Goal: Communication & Community: Answer question/provide support

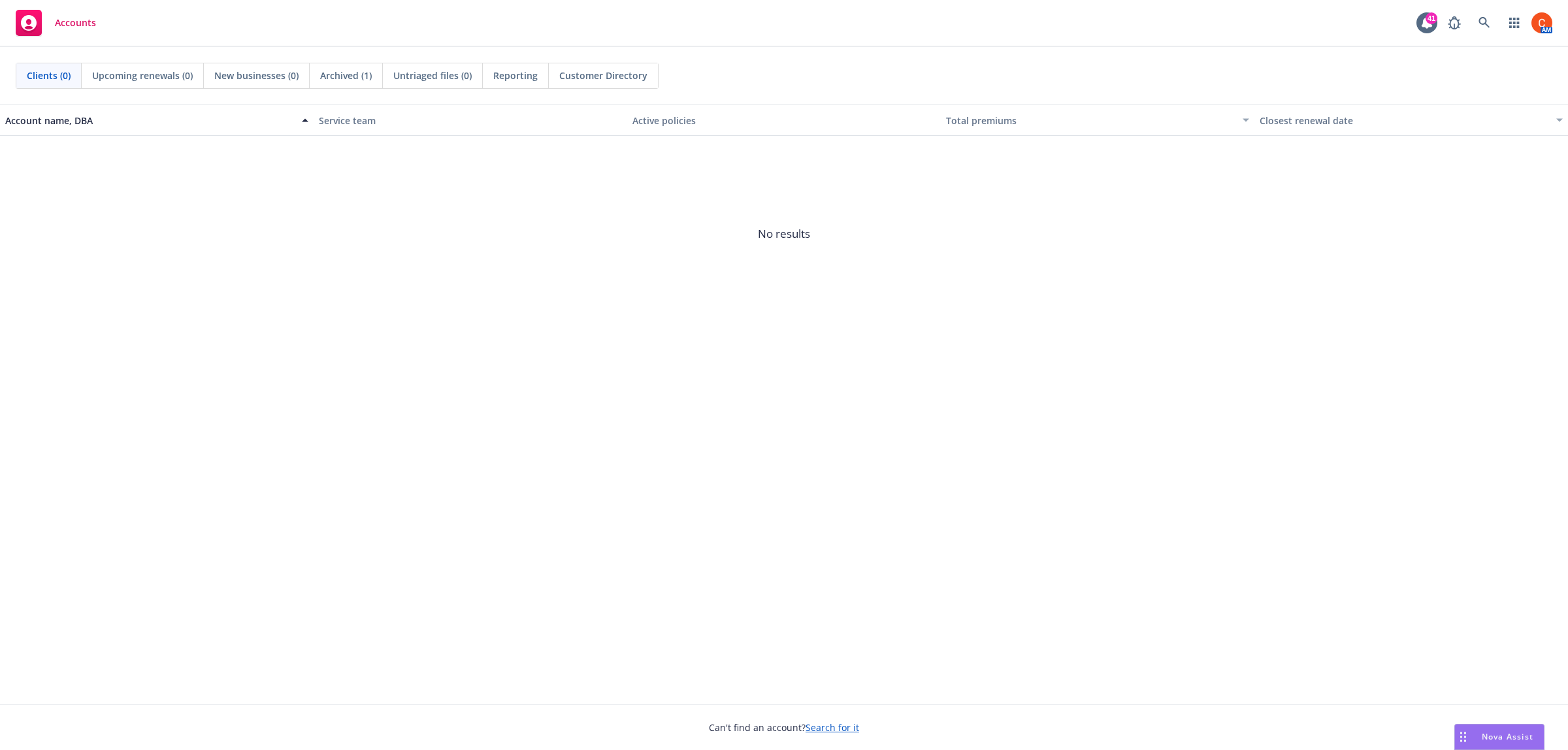
click at [1480, 748] on div "Nova Assist" at bounding box center [1500, 737] width 89 height 24
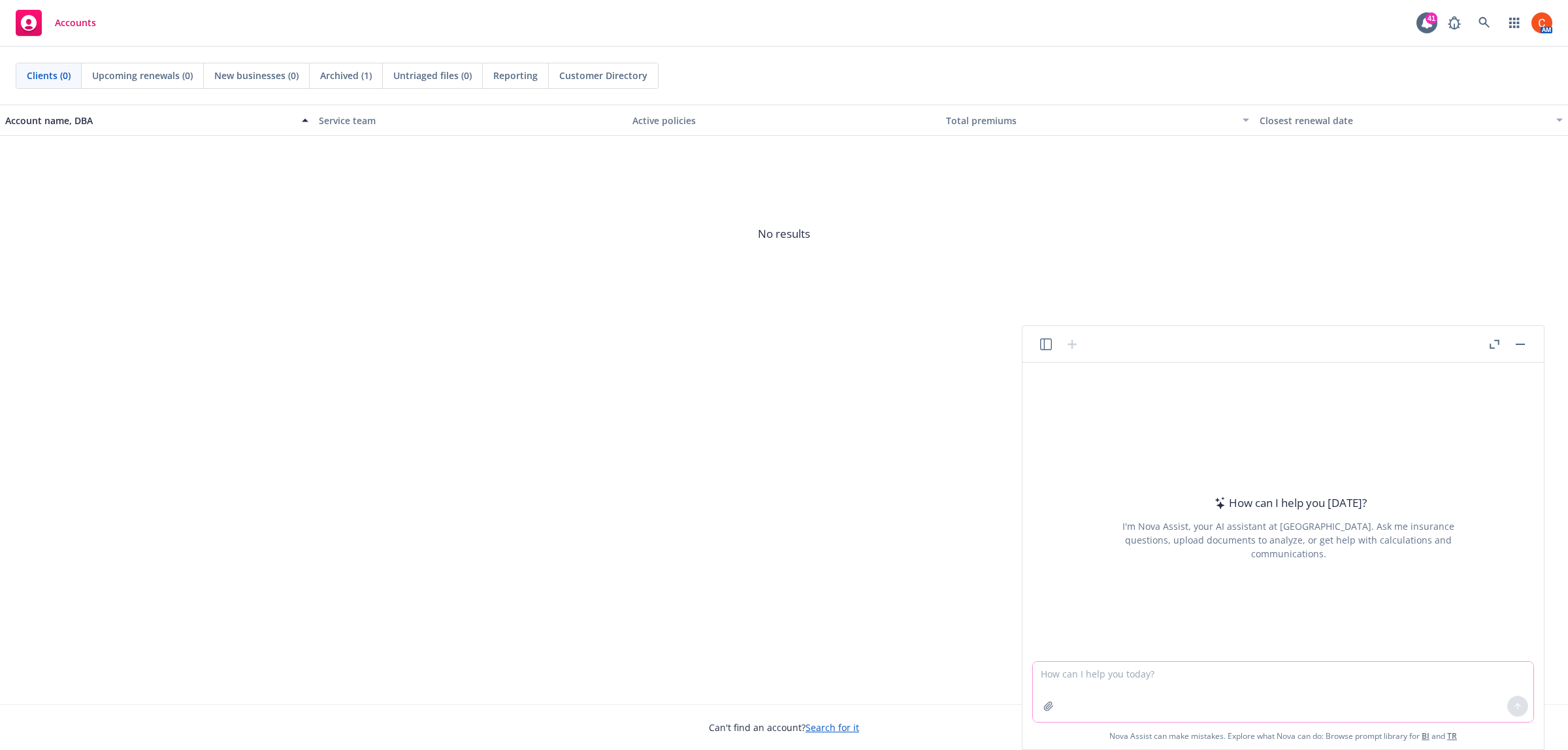
click at [1050, 675] on textarea at bounding box center [1283, 691] width 500 height 60
paste textarea "Hi, I’m ChatGPT (yes, I wrote this). Got a funny, brilliant, or life-saving sto…"
type textarea "Make this from Nova - Hi, I’m ChatGPT (yes, I wrote this). Got a funny, brillia…"
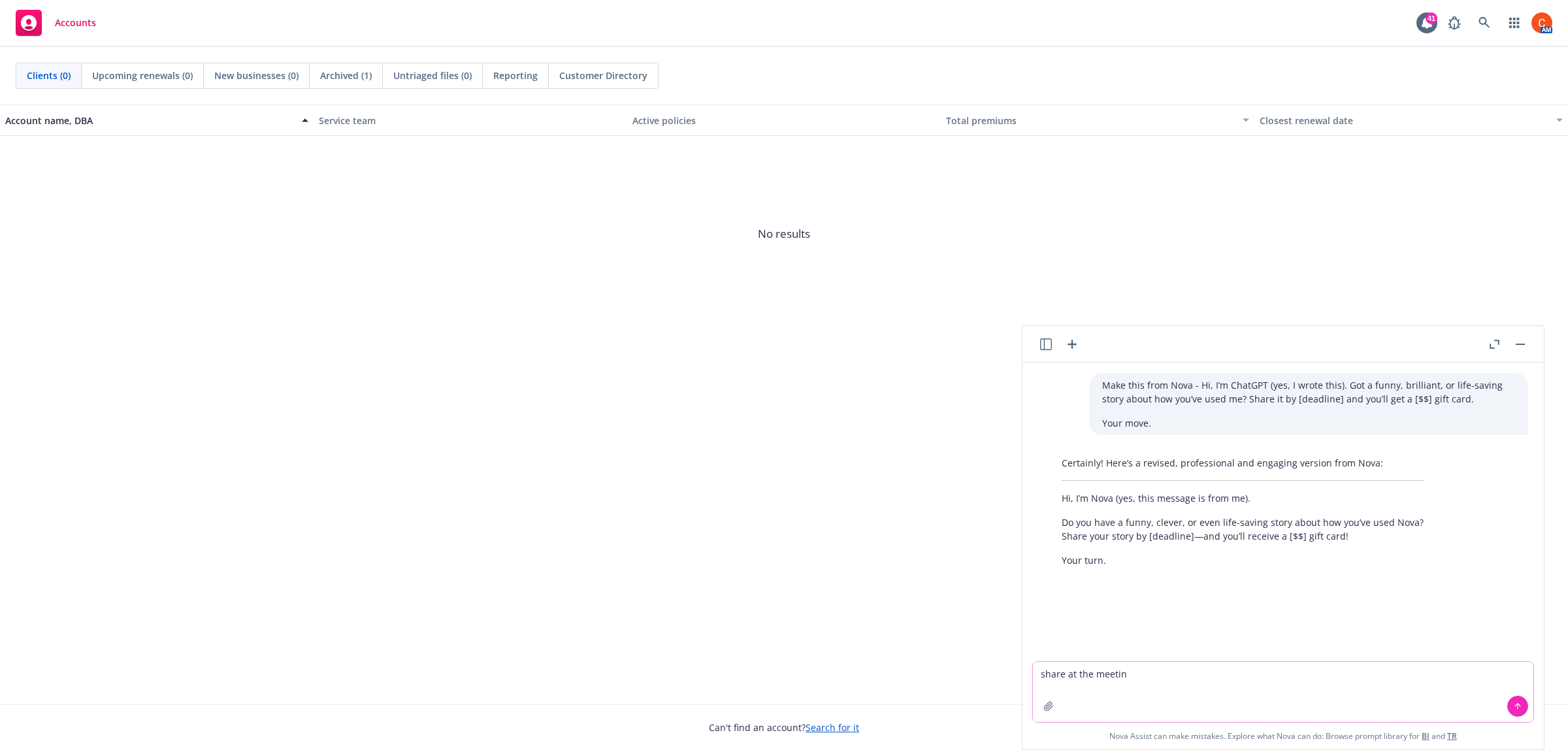
type textarea "share at the meeting"
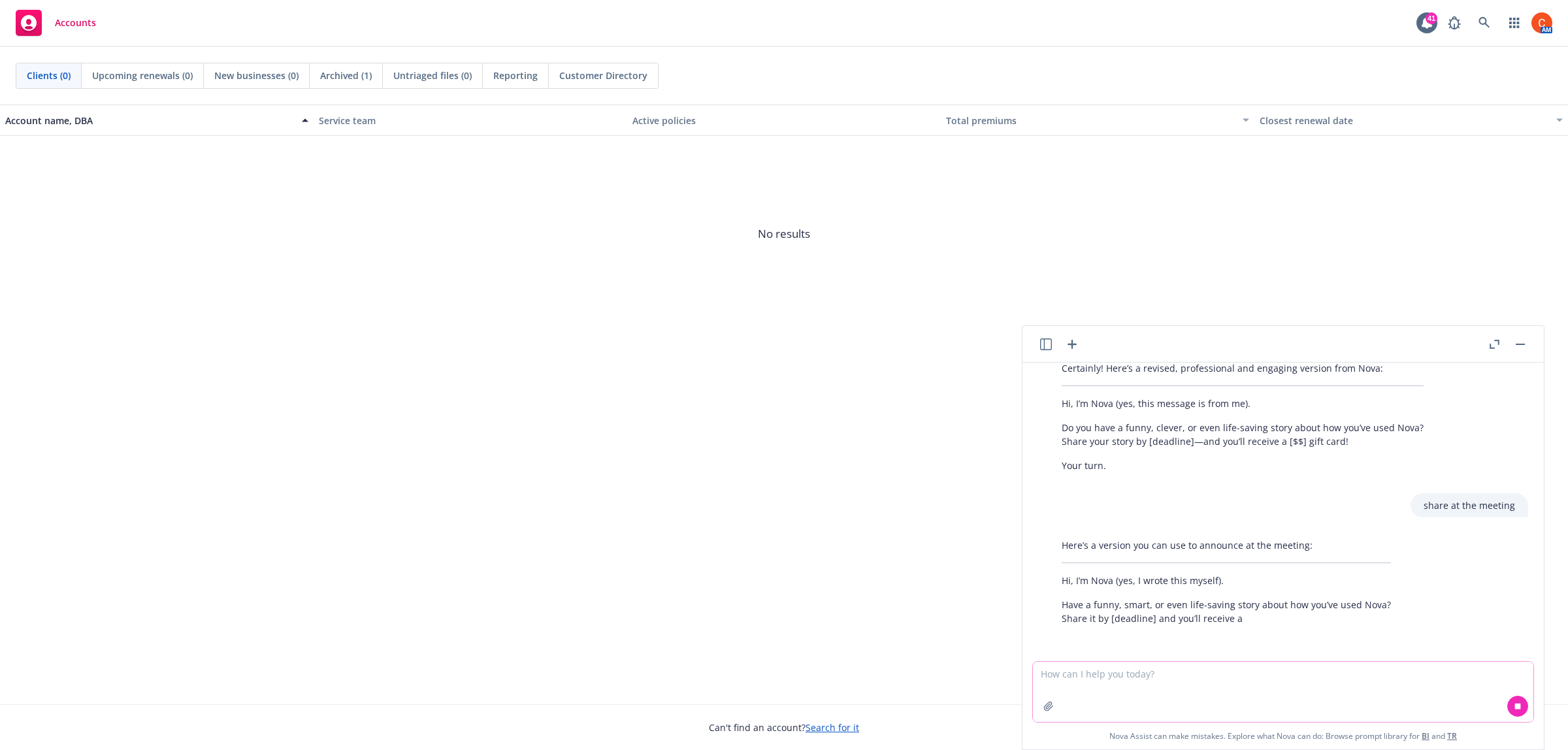
scroll to position [95, 0]
drag, startPoint x: 1086, startPoint y: 630, endPoint x: 1106, endPoint y: 628, distance: 20.1
click at [1087, 629] on div "Here’s a version you can use to announce at the meeting: Hi, I’m Nova (yes, I w…" at bounding box center [1226, 593] width 355 height 121
click at [1154, 629] on div "Here’s a version you can use to announce at the meeting: Hi, I’m Nova (yes, I w…" at bounding box center [1226, 593] width 355 height 121
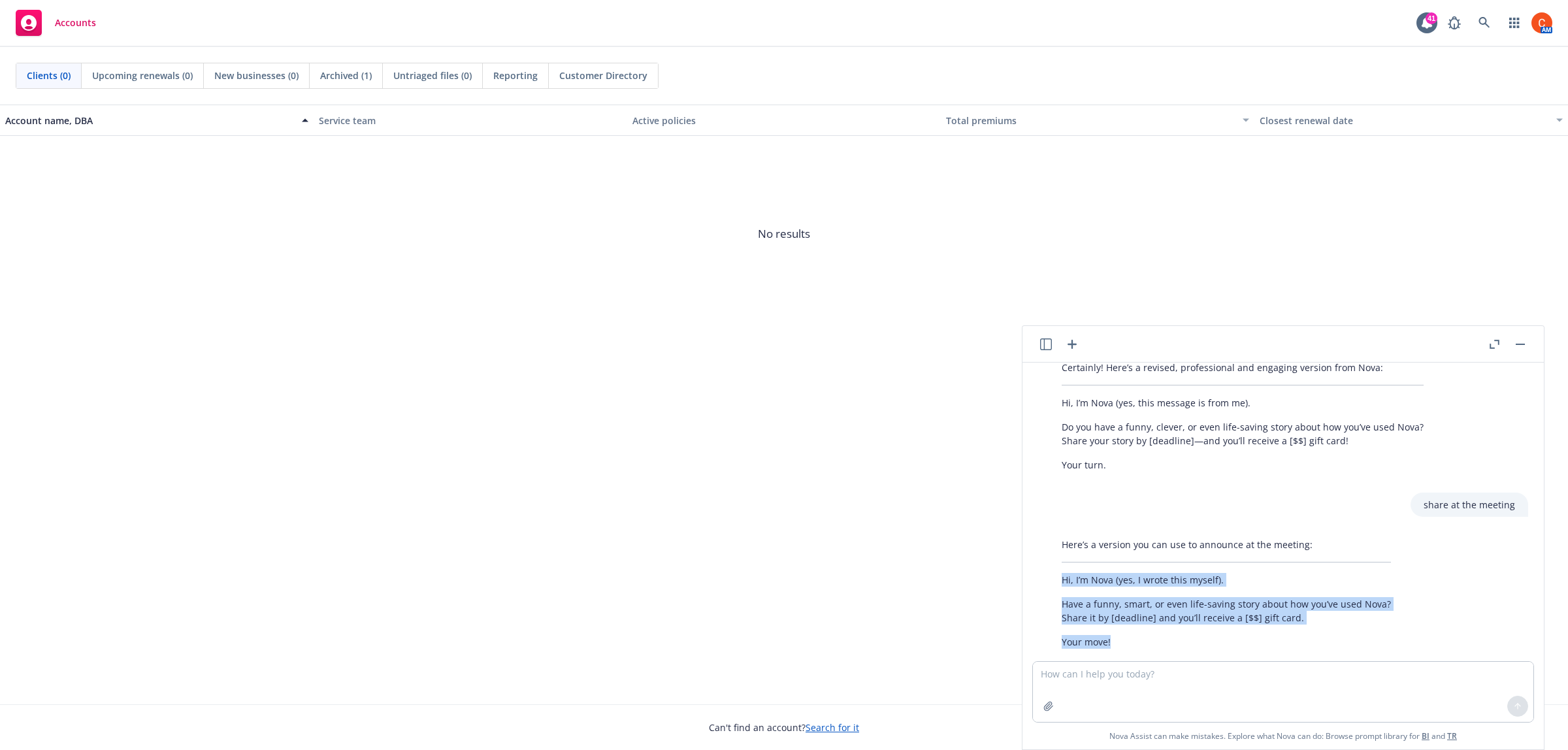
drag, startPoint x: 1142, startPoint y: 631, endPoint x: 1041, endPoint y: 585, distance: 111.0
click at [1041, 585] on div "Here’s a version you can use to announce at the meeting: Hi, I’m Nova (yes, I w…" at bounding box center [1288, 593] width 500 height 121
copy div "Hi, I’m Nova (yes, I wrote this myself). Have a funny, smart, or even life-savi…"
